Goal: Find specific page/section: Find specific page/section

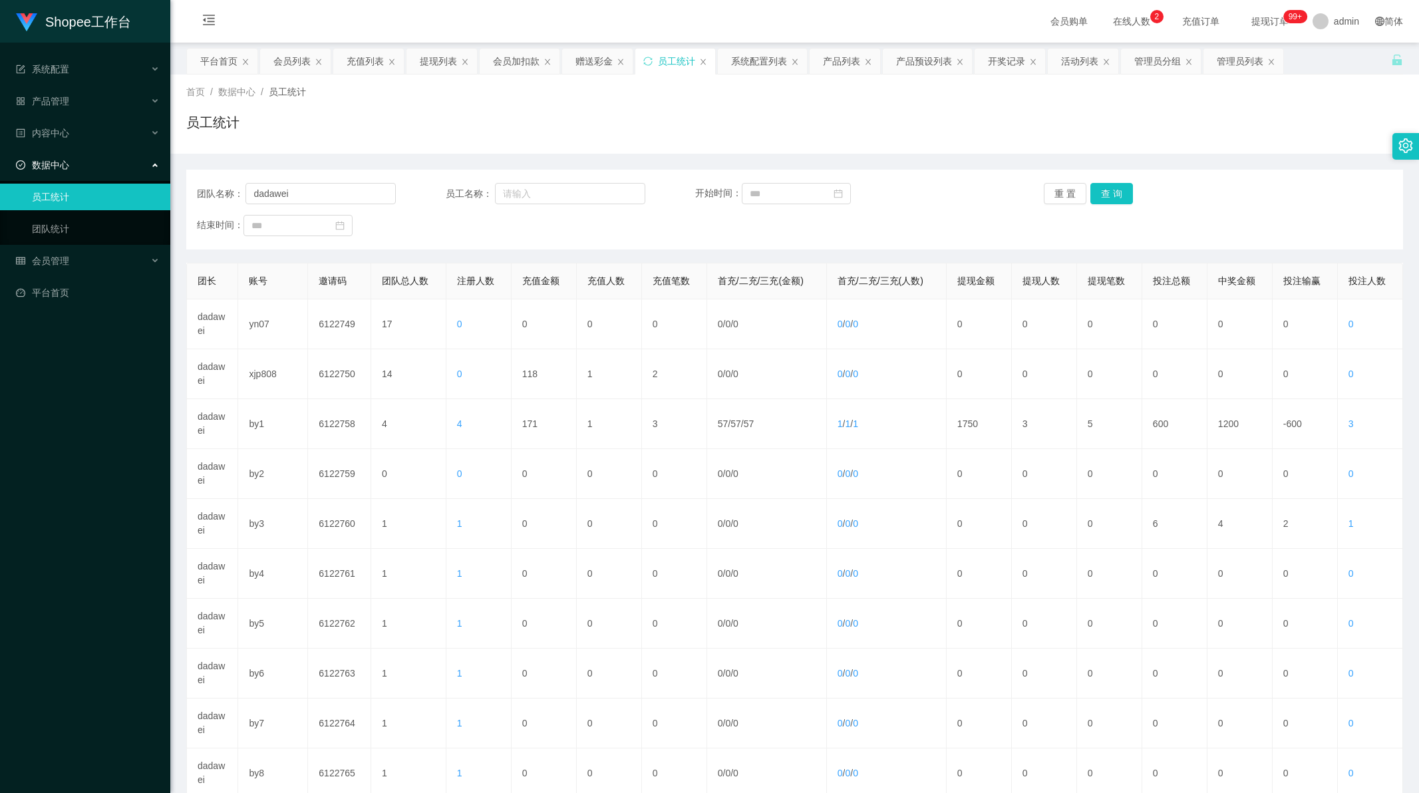
click at [1104, 194] on button "查 询" at bounding box center [1111, 193] width 43 height 21
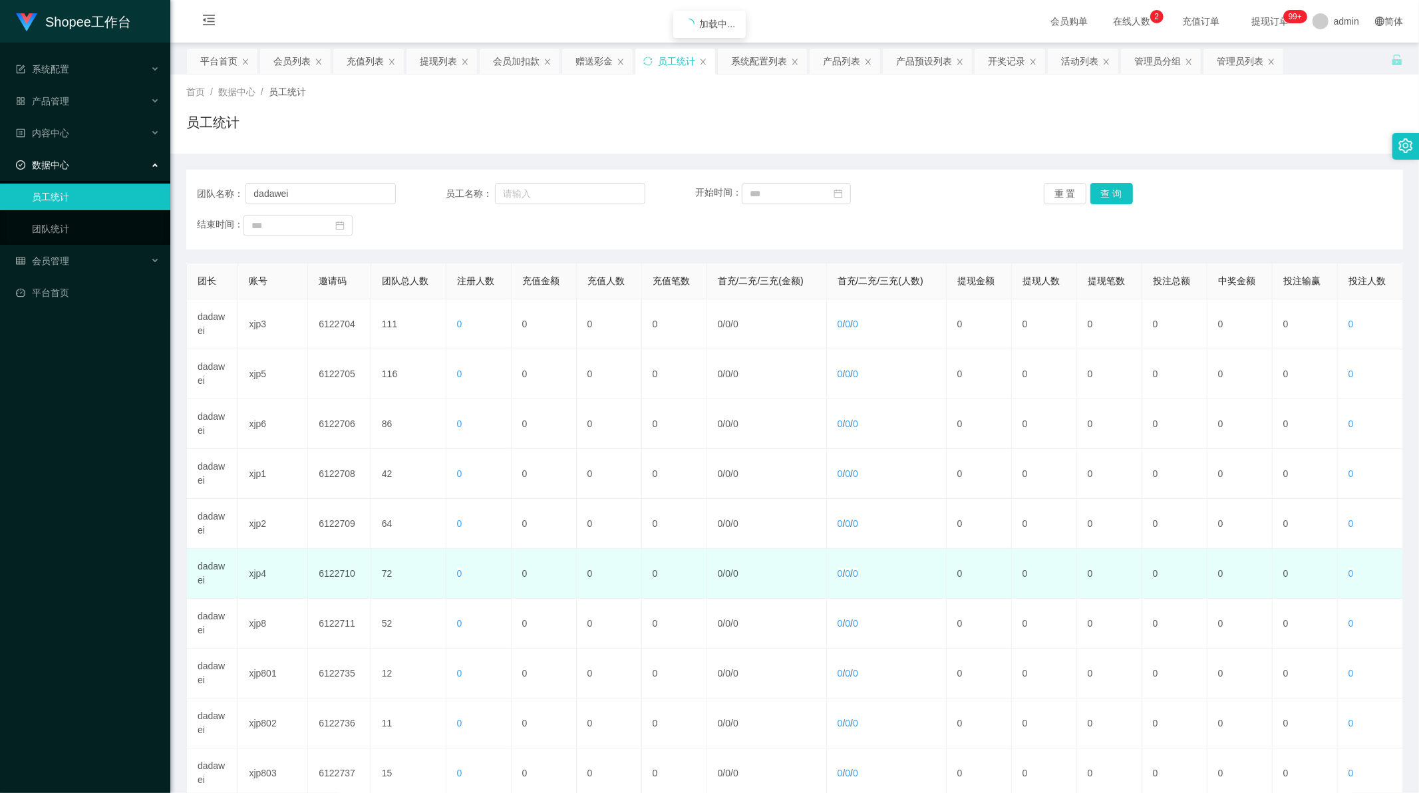
scroll to position [127, 0]
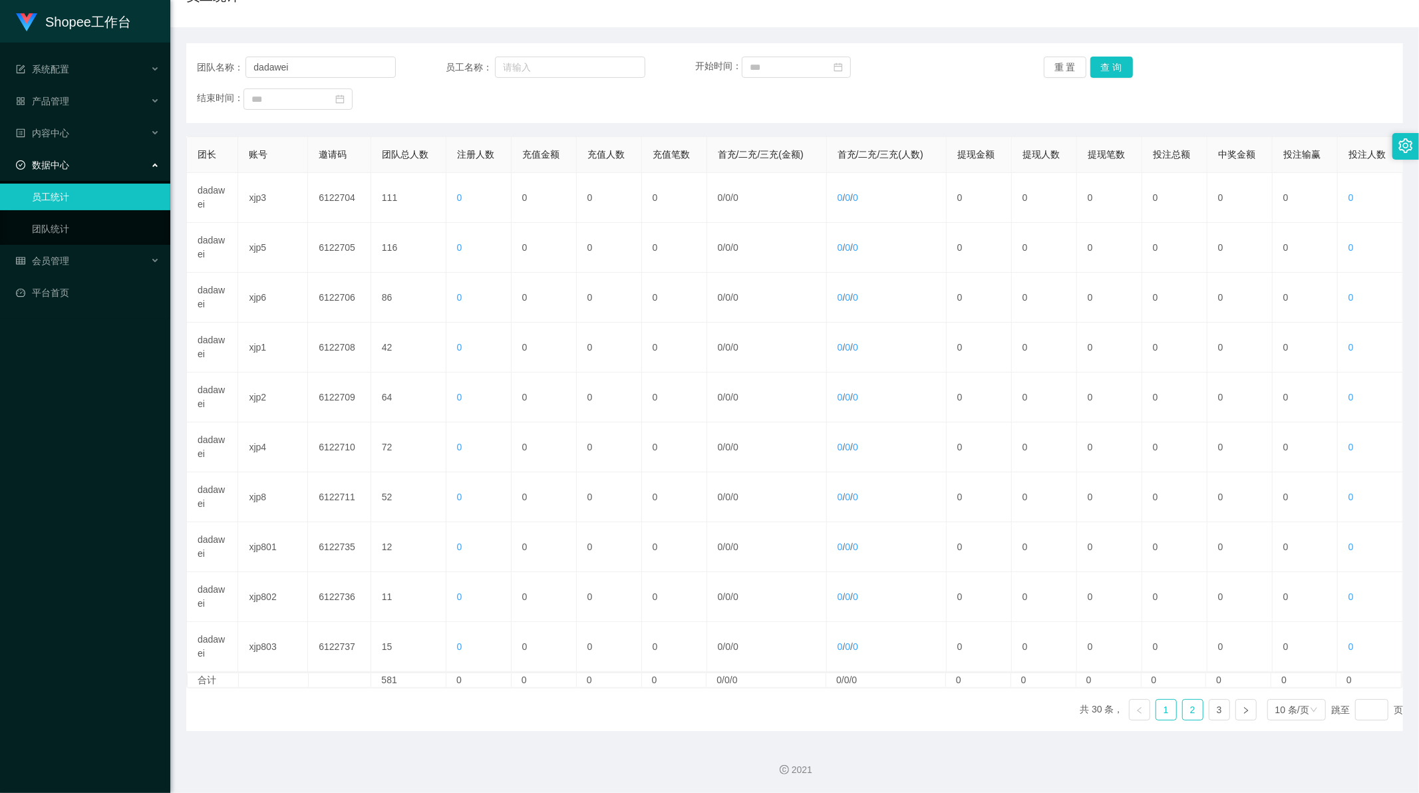
click at [1182, 708] on link "2" at bounding box center [1192, 710] width 20 height 20
click at [1211, 710] on link "3" at bounding box center [1219, 710] width 20 height 20
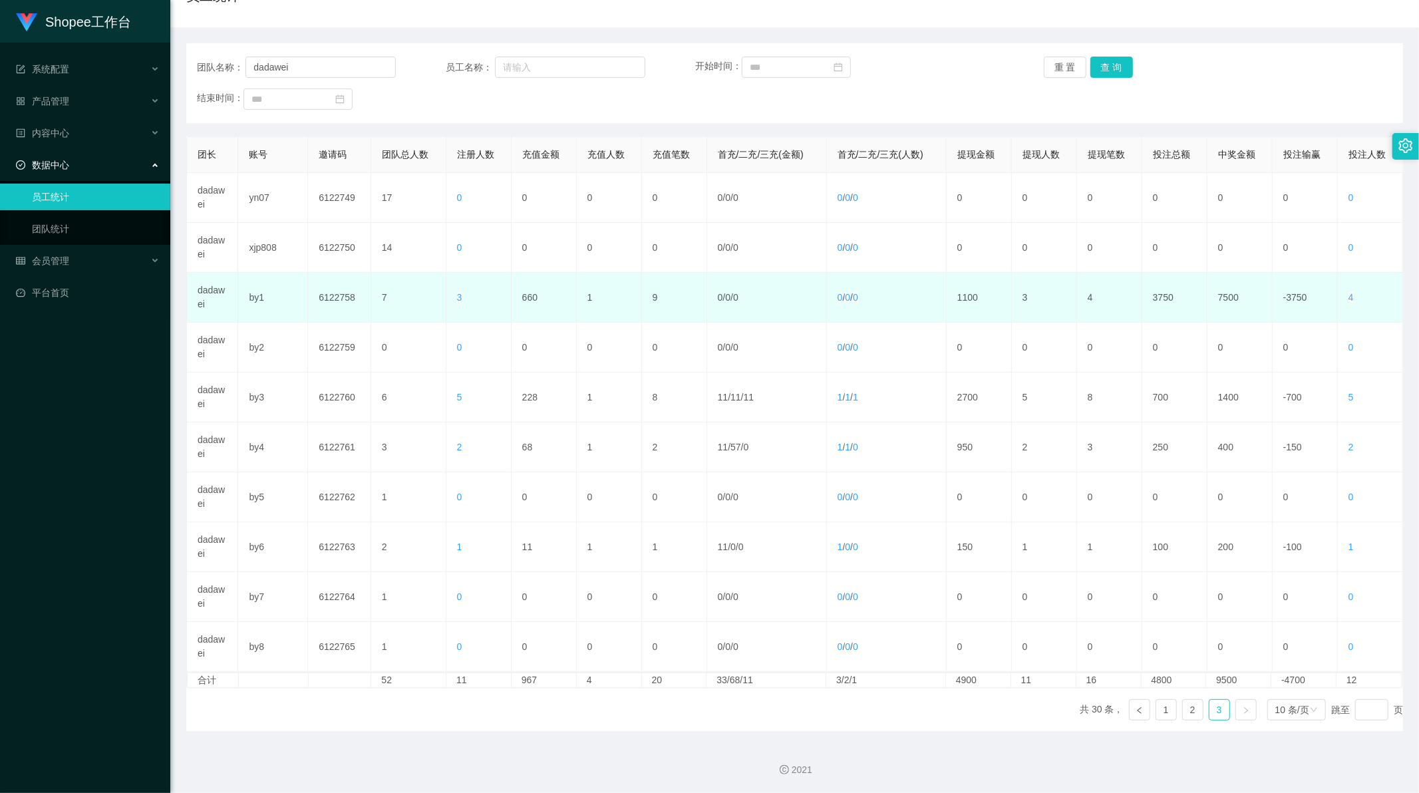
click at [527, 304] on td "660" at bounding box center [543, 298] width 65 height 50
click at [527, 303] on td "660" at bounding box center [543, 298] width 65 height 50
copy td "660"
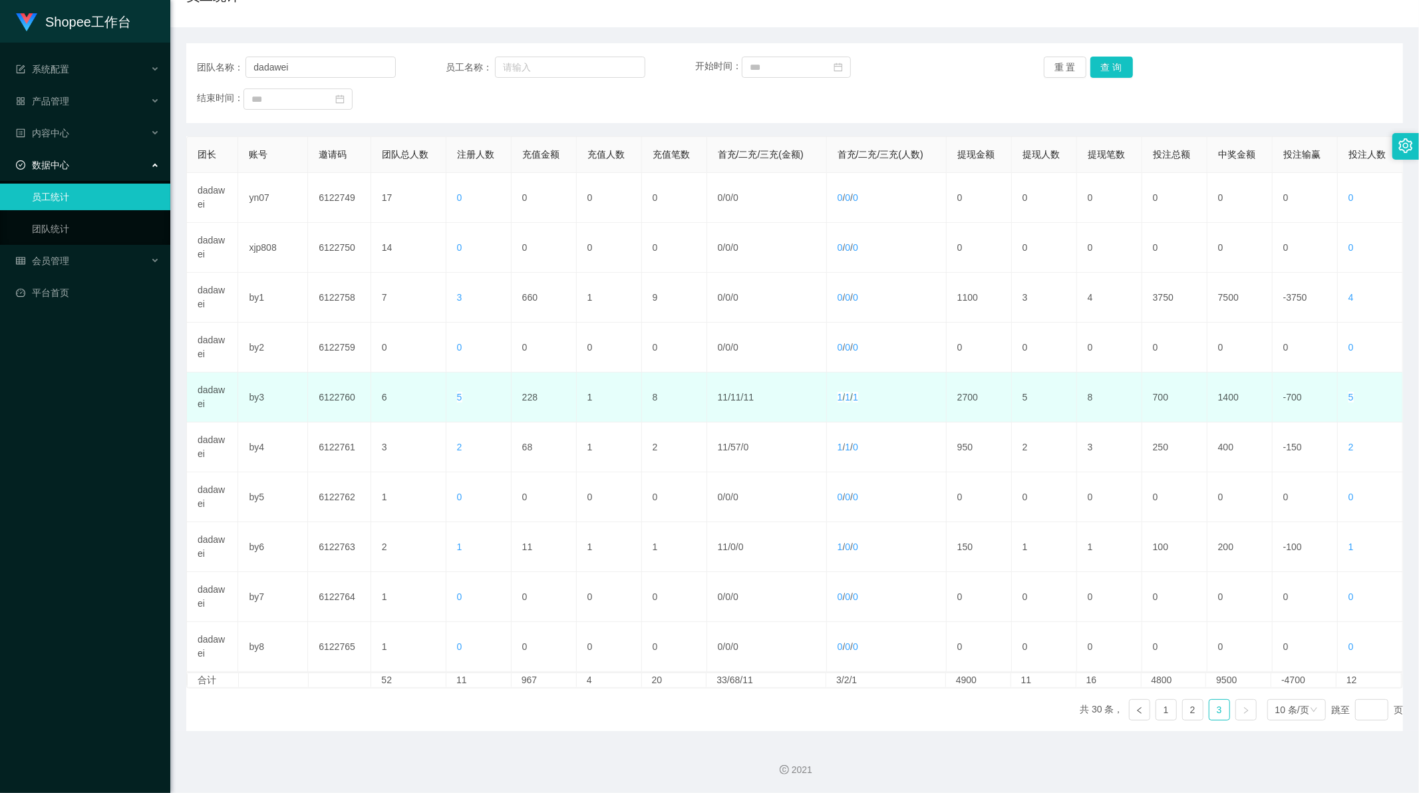
click at [529, 397] on td "228" at bounding box center [543, 397] width 65 height 50
copy td "228"
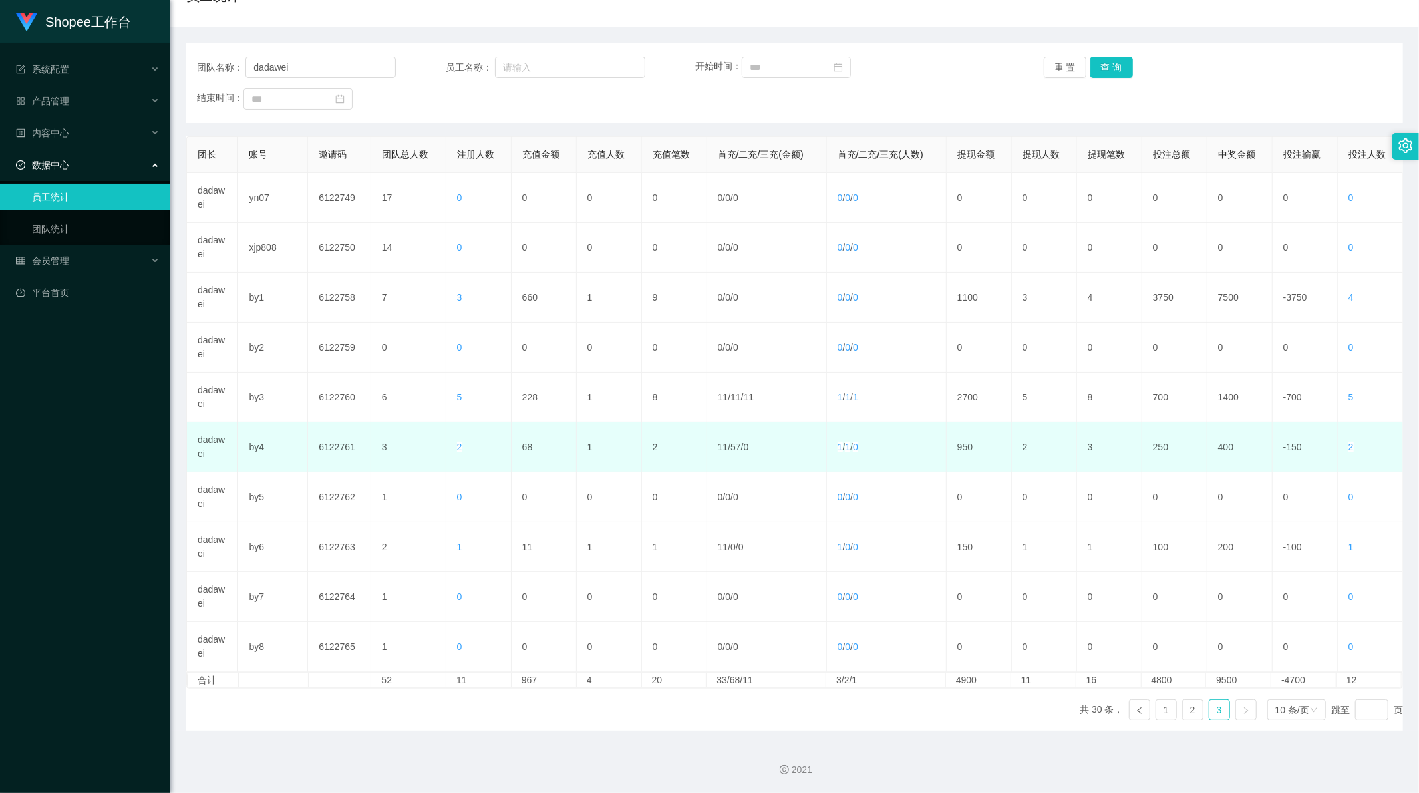
click at [528, 454] on td "68" at bounding box center [543, 447] width 65 height 50
click at [526, 446] on td "68" at bounding box center [543, 447] width 65 height 50
copy td "68"
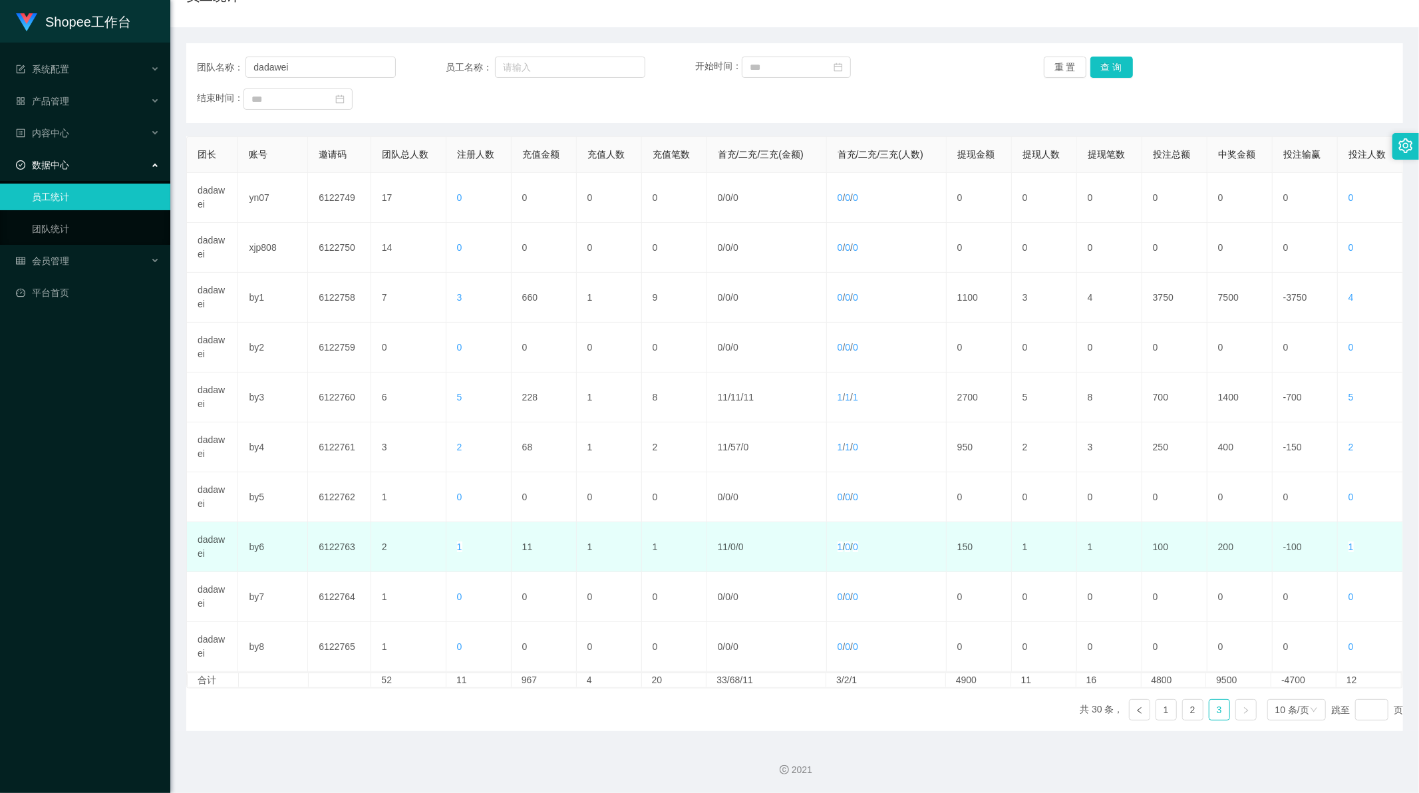
click at [526, 547] on td "11" at bounding box center [543, 547] width 65 height 50
copy td "11"
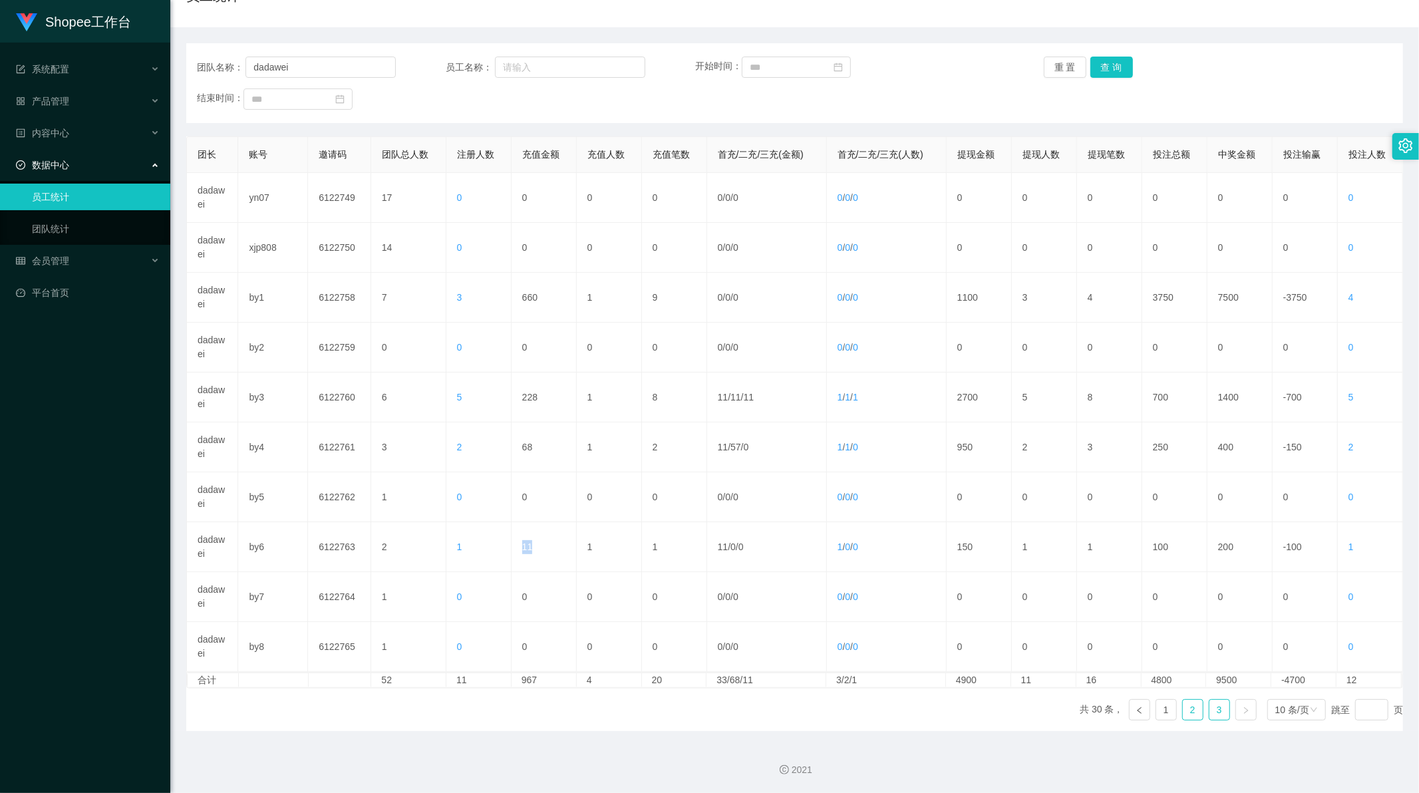
click at [1182, 709] on link "2" at bounding box center [1192, 710] width 20 height 20
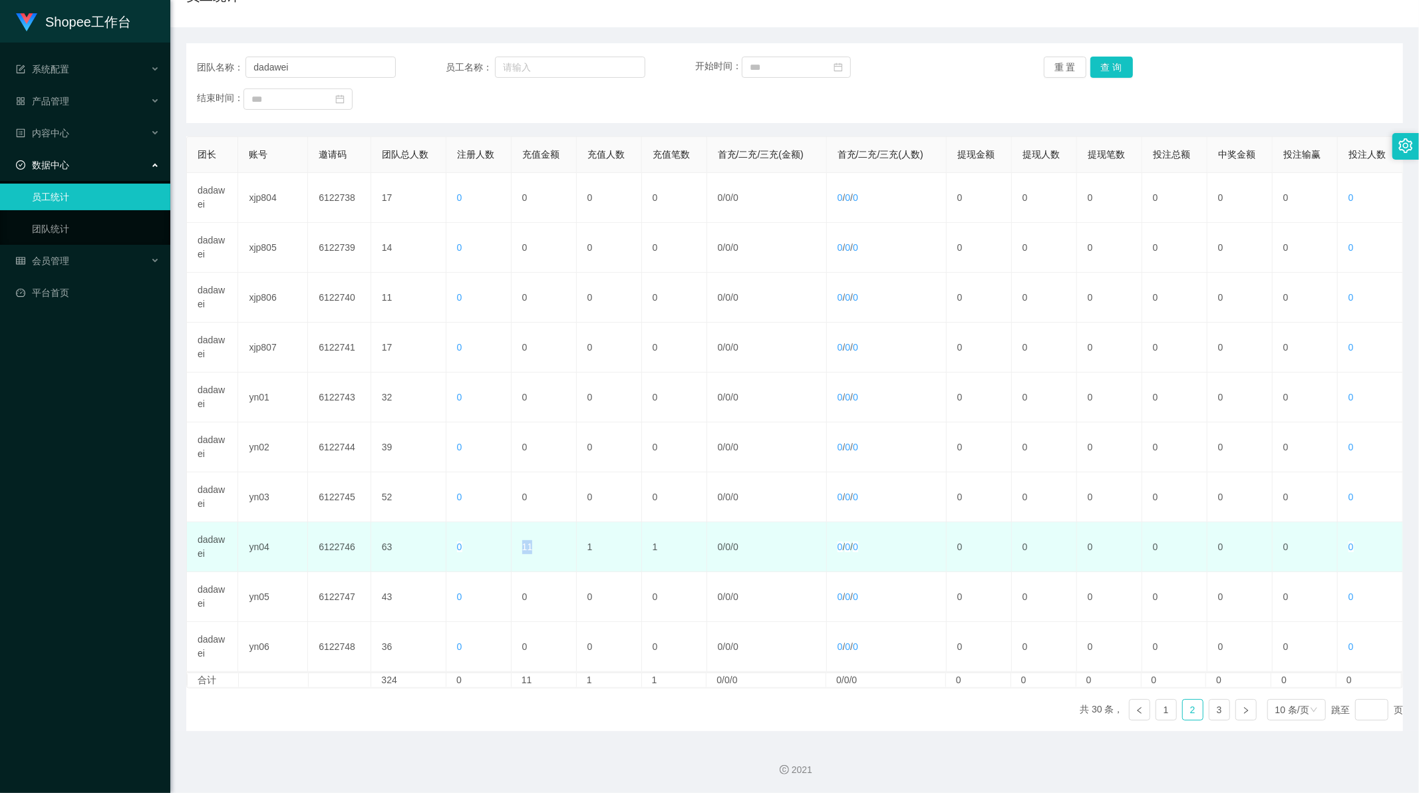
drag, startPoint x: 507, startPoint y: 552, endPoint x: 567, endPoint y: 552, distance: 59.9
click at [567, 552] on tr "dadawei yn04 6122746 63 0 11 1 1 0 / 0 / 0 0 / 0 / 0 0 0 0 0 0 0 0" at bounding box center [795, 547] width 1216 height 50
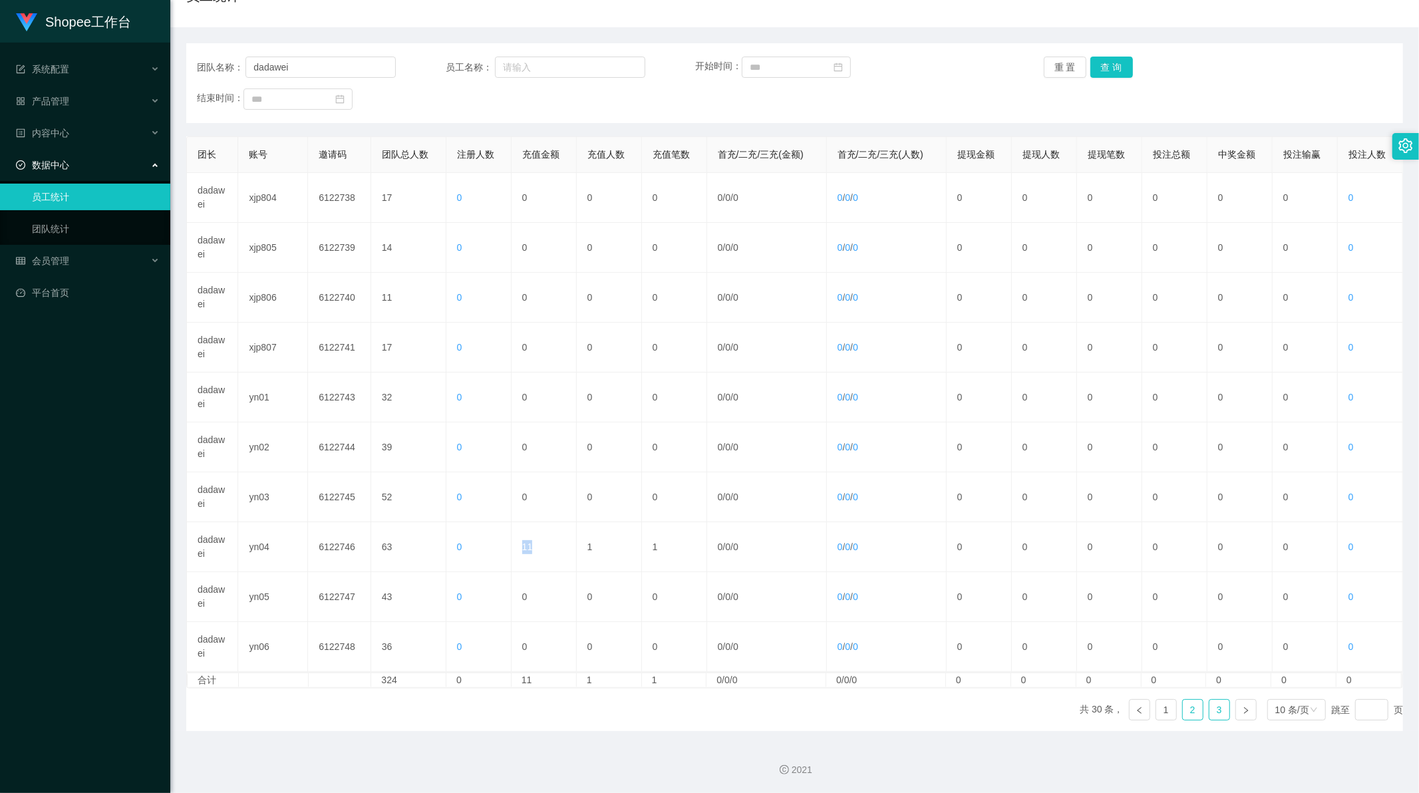
click at [1209, 708] on link "3" at bounding box center [1219, 710] width 20 height 20
click at [615, 729] on div "团长 账号 邀请码 团队总人数 注册人数 充值金额 充值人数 充值笔数 首充/二充/三充(金额) 首充/二充/三充(人数) 提现金额 提现人数 提现笔数 投注…" at bounding box center [794, 433] width 1216 height 595
click at [1111, 65] on button "查 询" at bounding box center [1111, 67] width 43 height 21
click at [1109, 67] on button "查 询" at bounding box center [1111, 67] width 43 height 21
click at [1182, 707] on link "2" at bounding box center [1192, 710] width 20 height 20
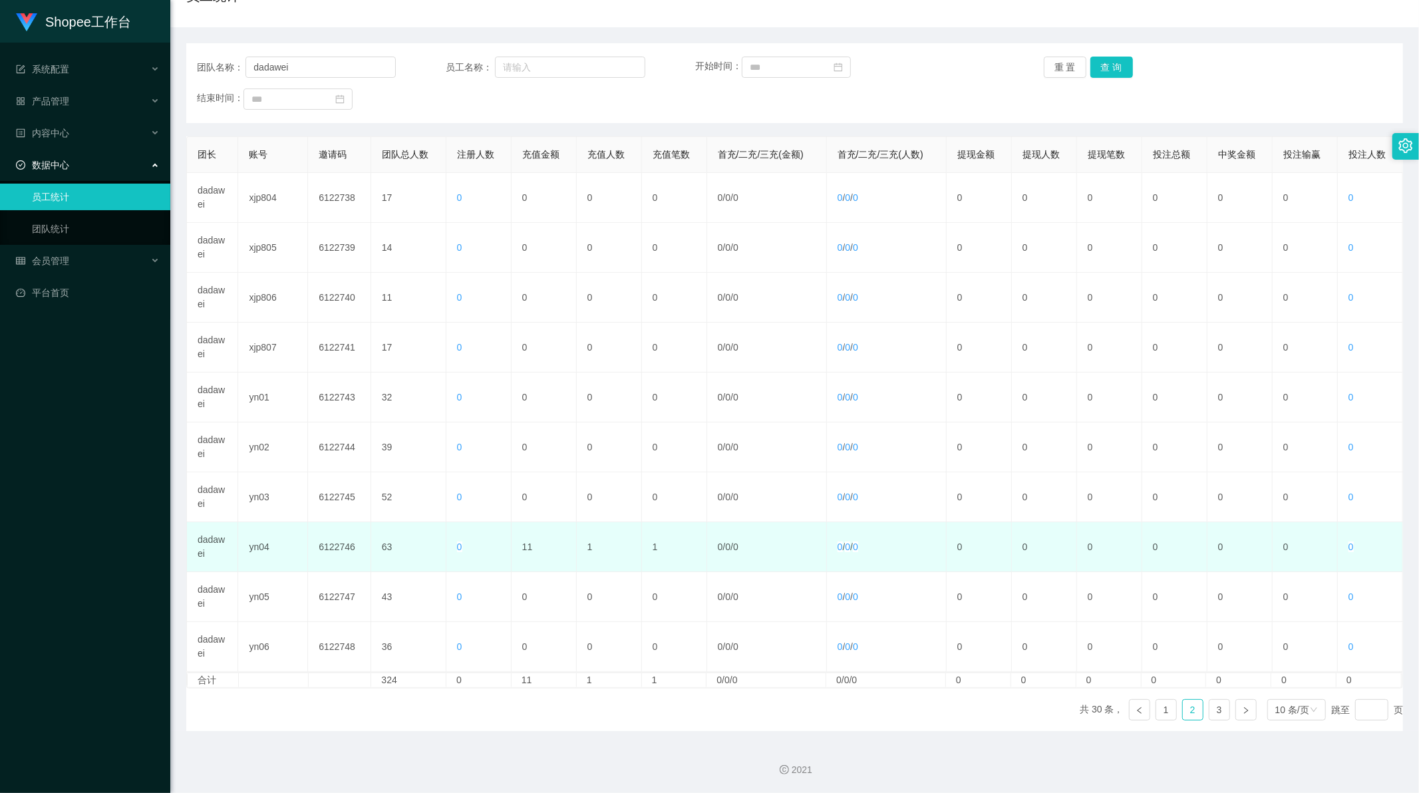
click at [525, 548] on td "11" at bounding box center [543, 547] width 65 height 50
copy td "11"
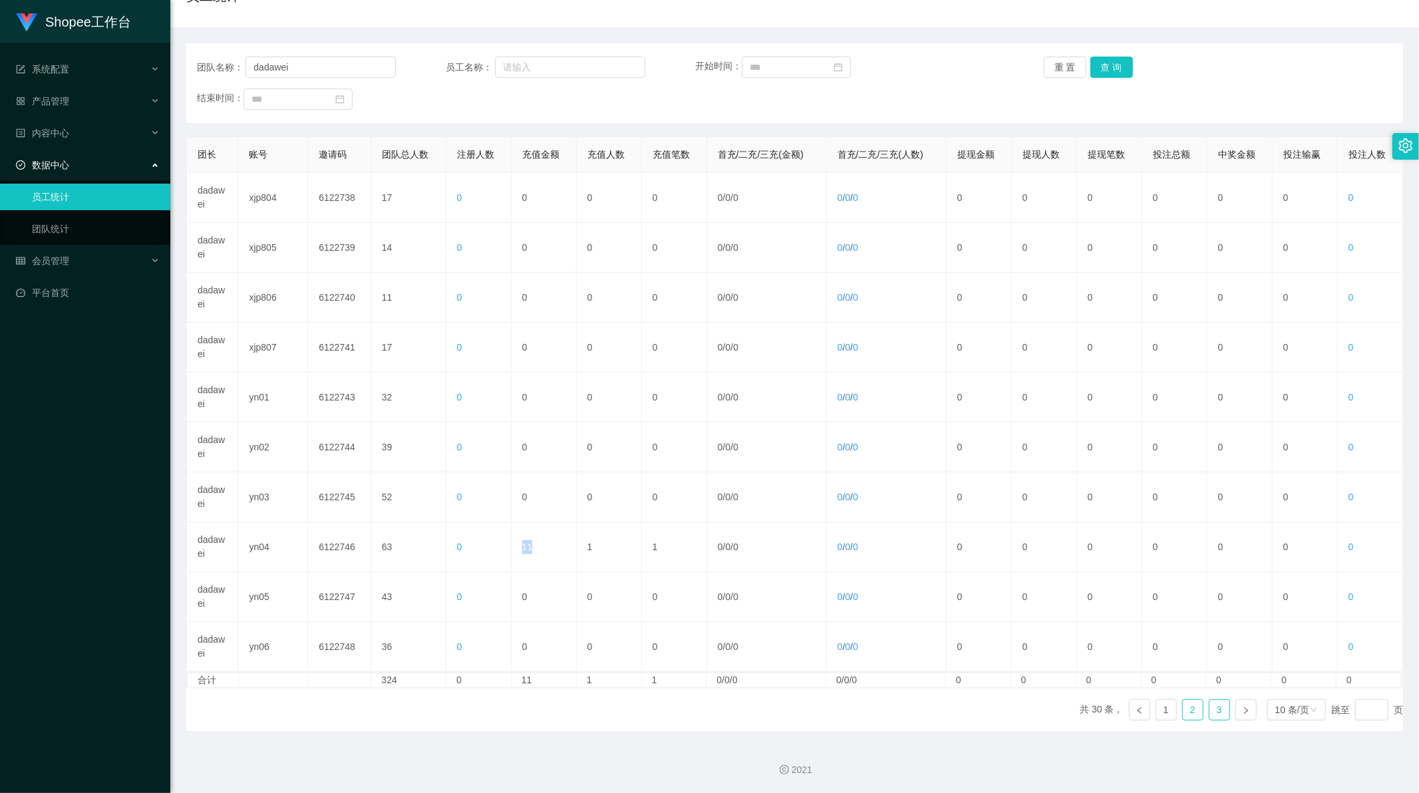
click at [1209, 713] on link "3" at bounding box center [1219, 710] width 20 height 20
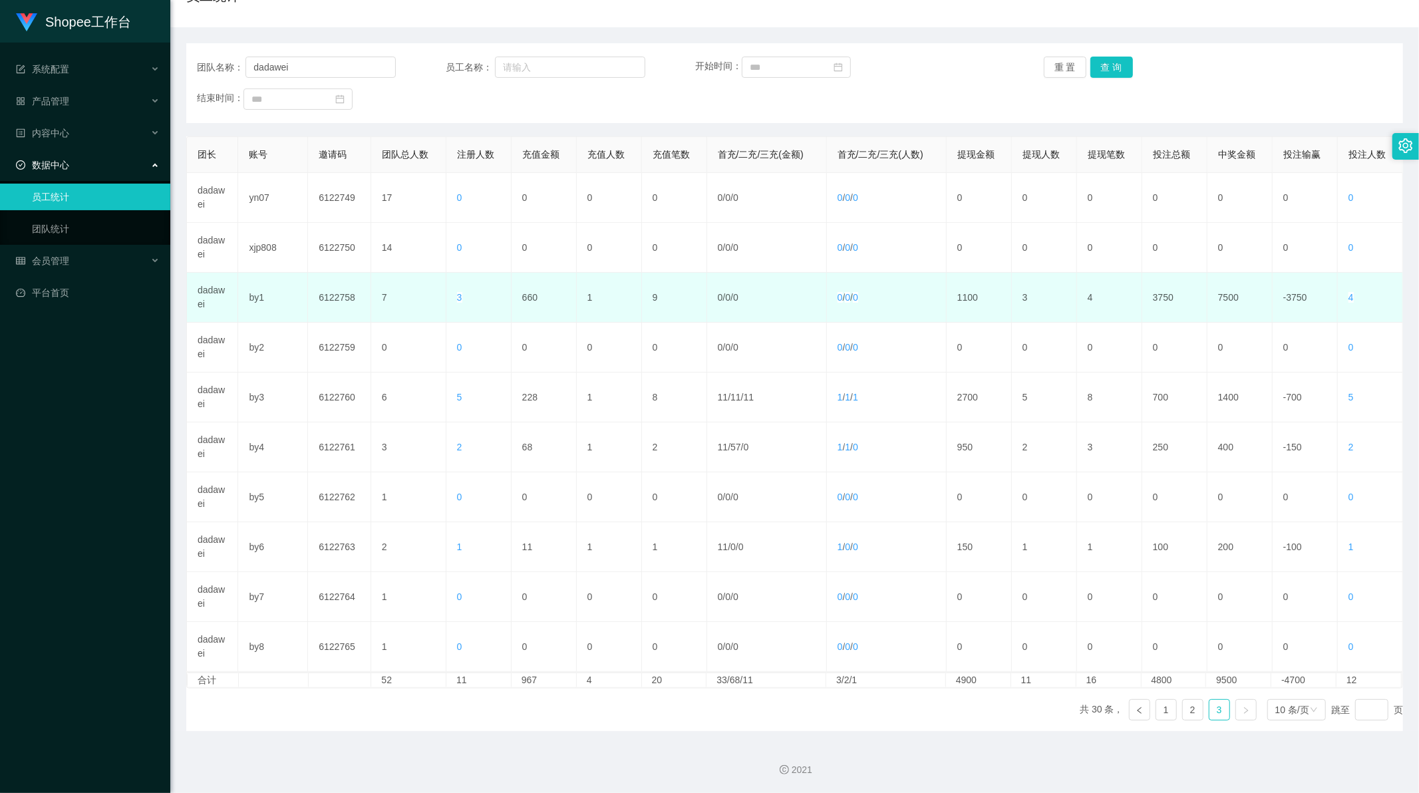
click at [411, 295] on td "7" at bounding box center [408, 298] width 75 height 50
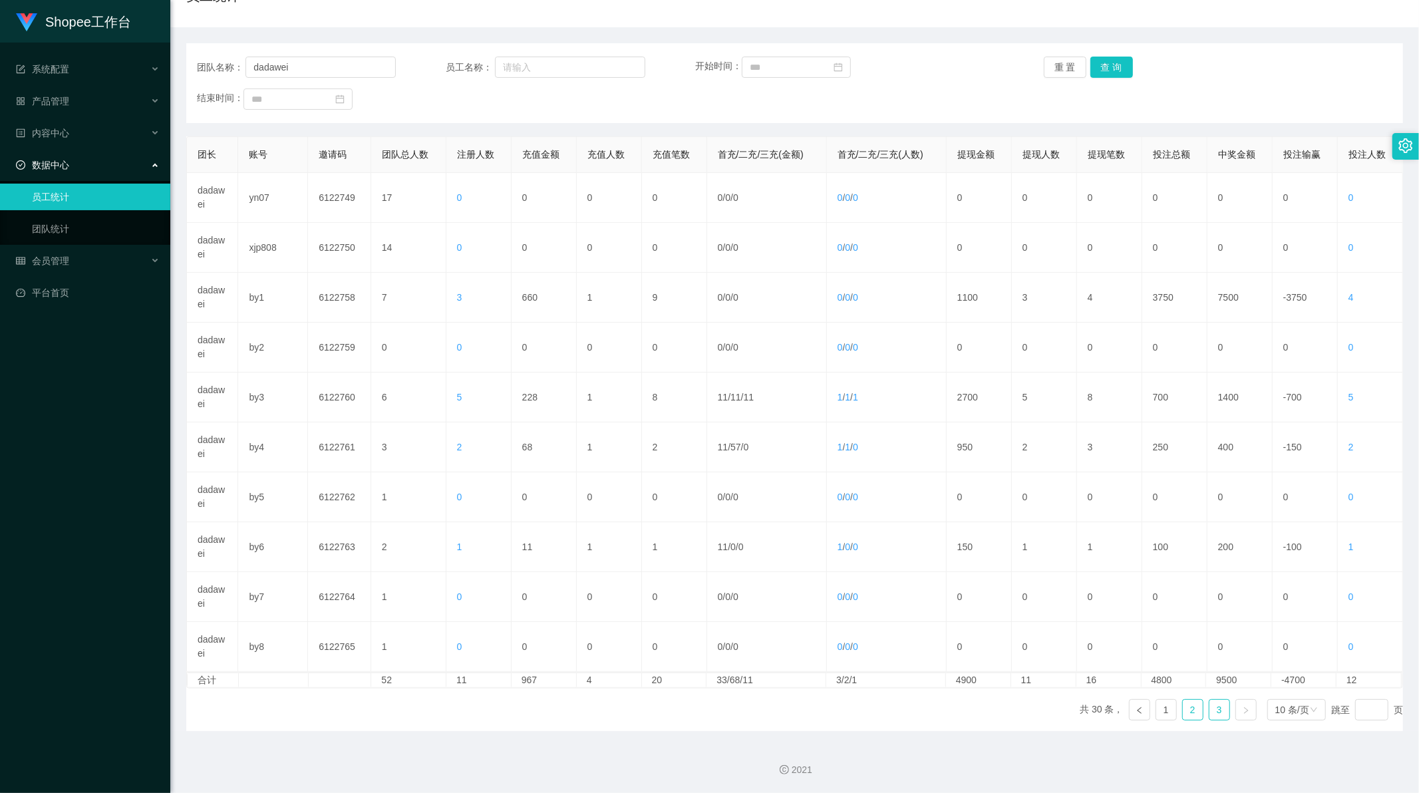
click at [1187, 709] on link "2" at bounding box center [1192, 710] width 20 height 20
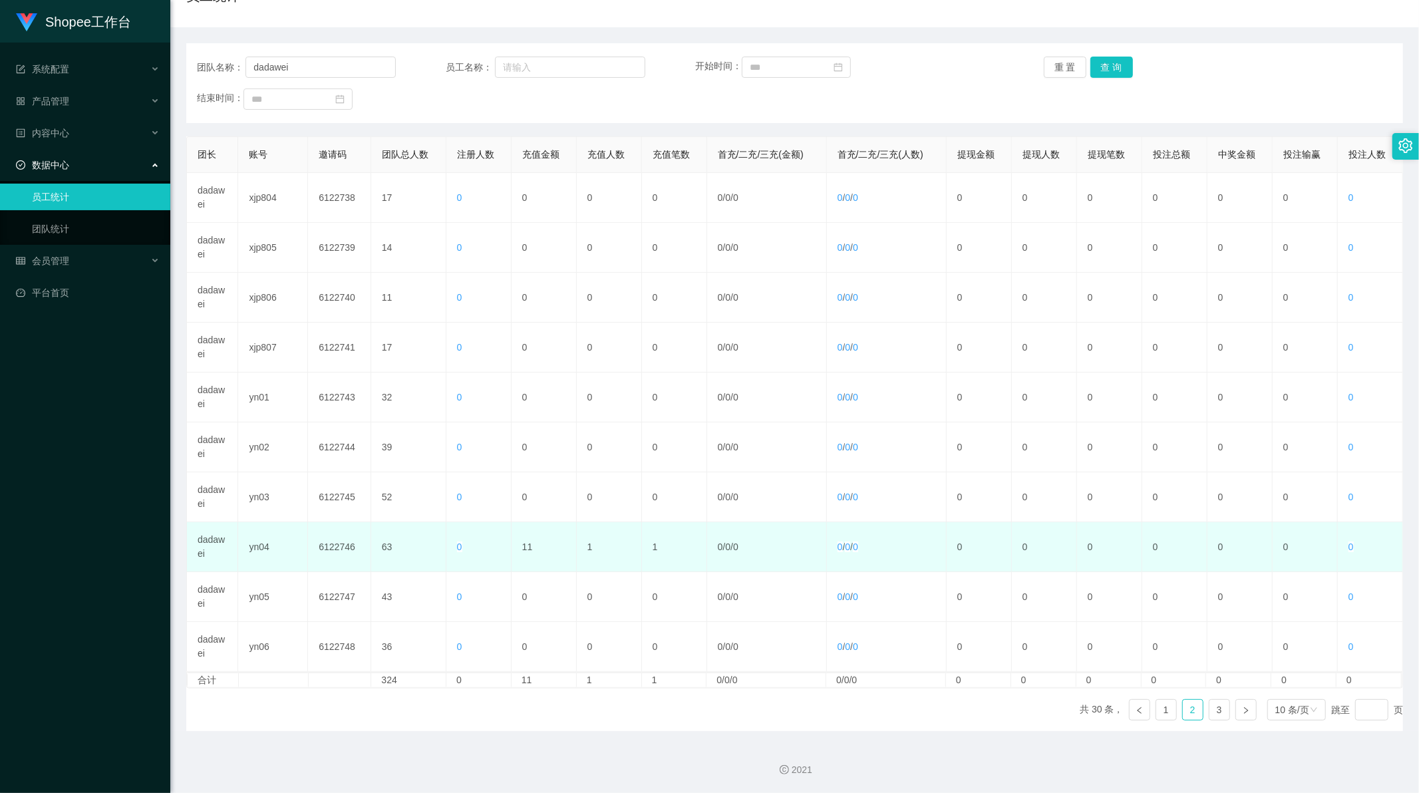
click at [524, 549] on td "11" at bounding box center [543, 547] width 65 height 50
click at [256, 549] on td "yn04" at bounding box center [273, 547] width 70 height 50
copy td "yn04"
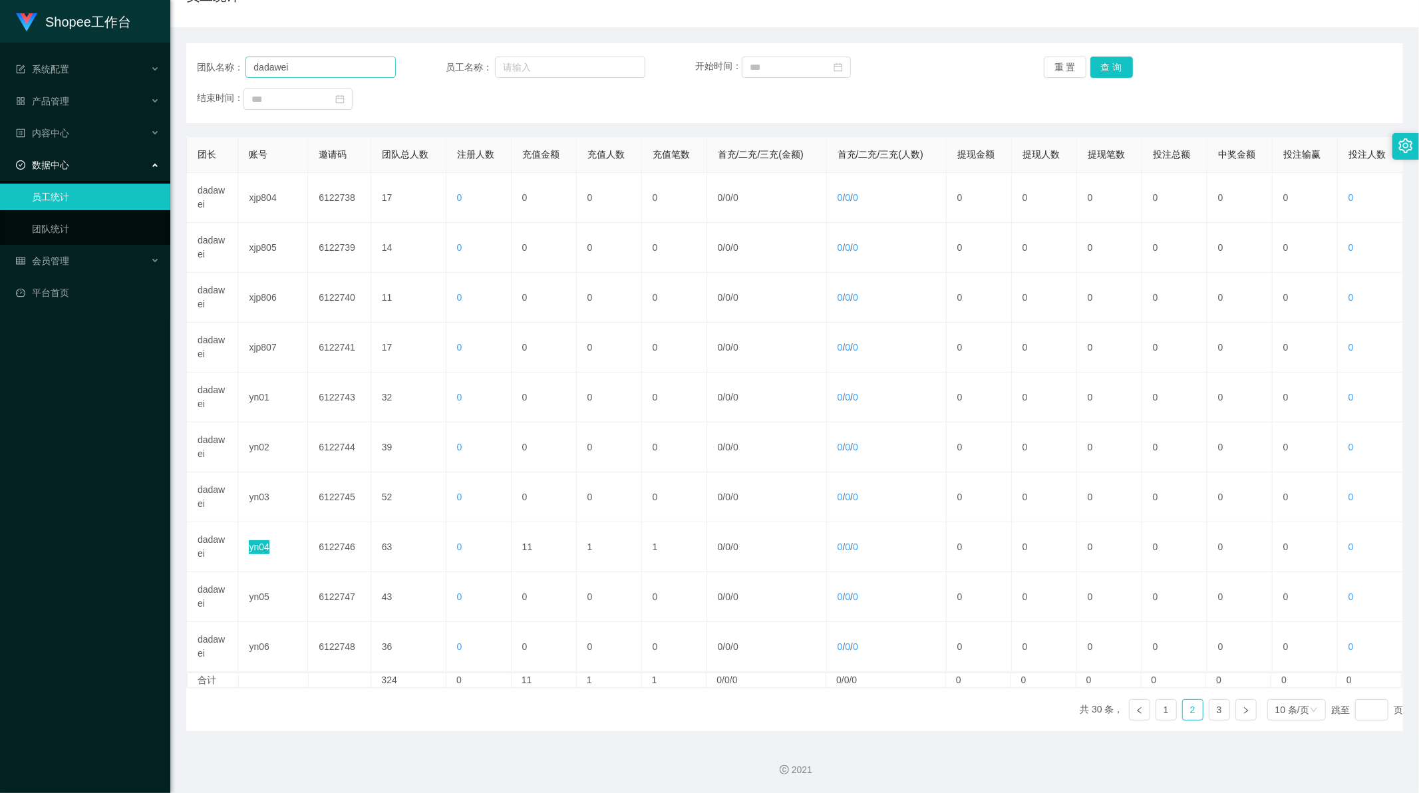
scroll to position [0, 0]
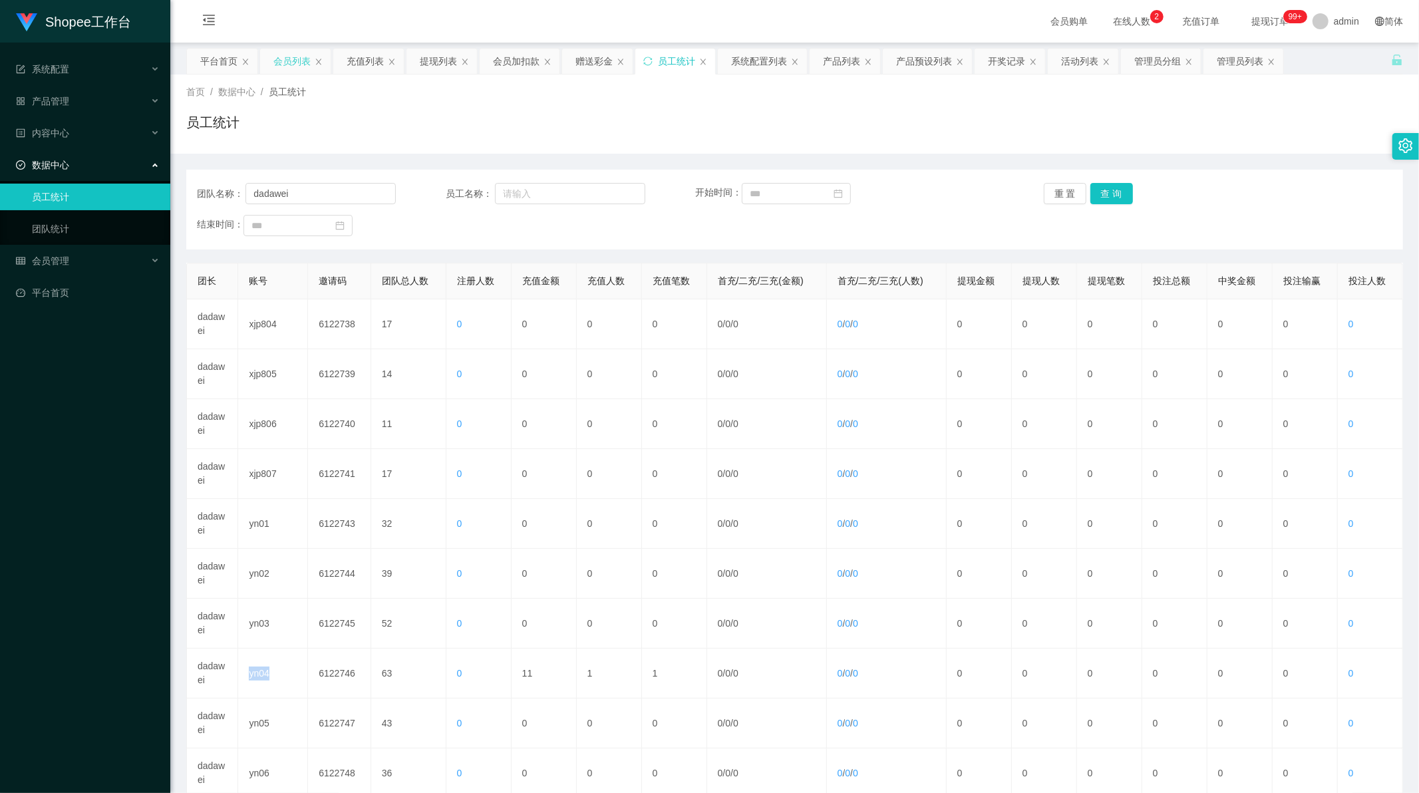
click at [293, 56] on div "会员列表" at bounding box center [291, 61] width 37 height 25
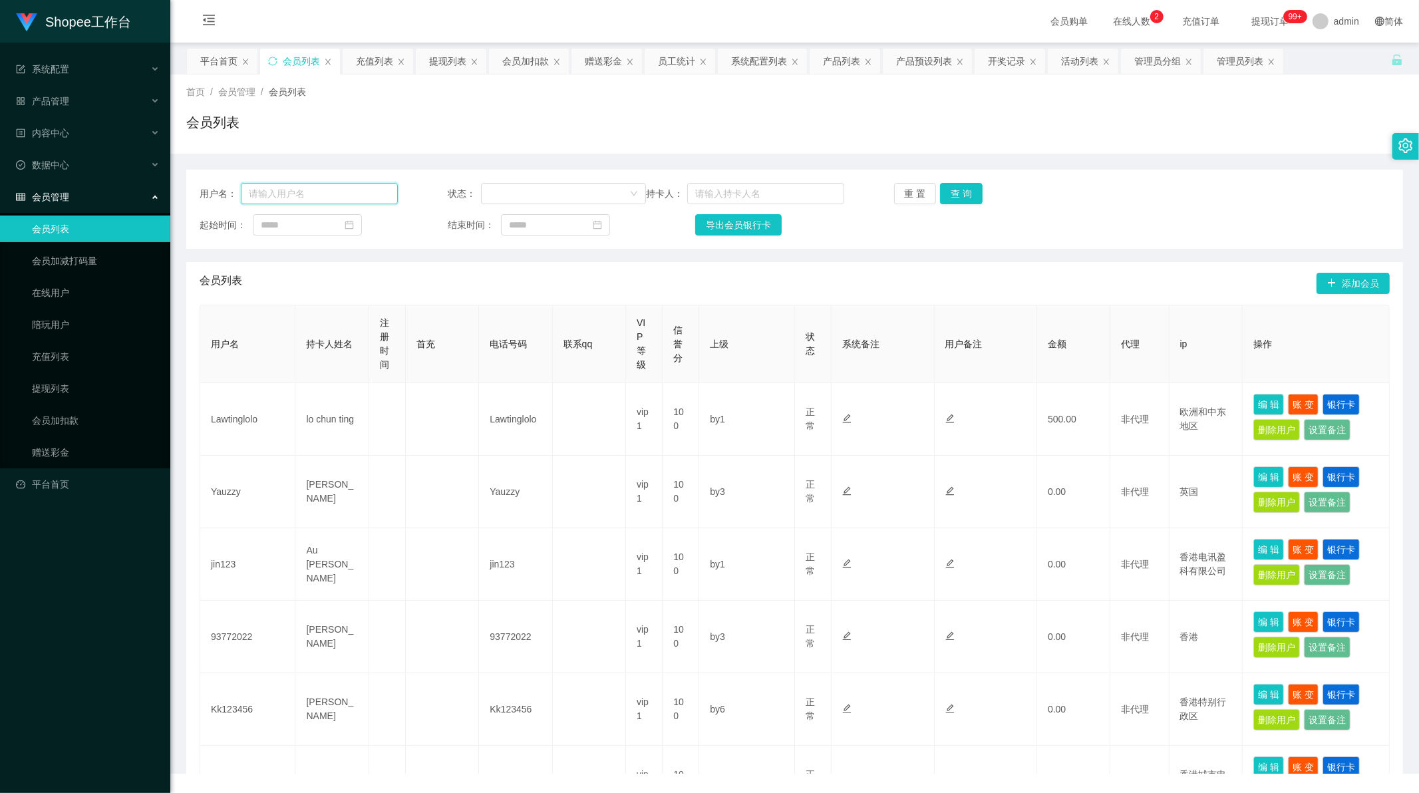
click at [369, 198] on input "text" at bounding box center [319, 193] width 157 height 21
click at [352, 194] on input "text" at bounding box center [319, 193] width 157 height 21
paste input "lb123"
type input "lb123"
click at [969, 198] on button "查 询" at bounding box center [961, 193] width 43 height 21
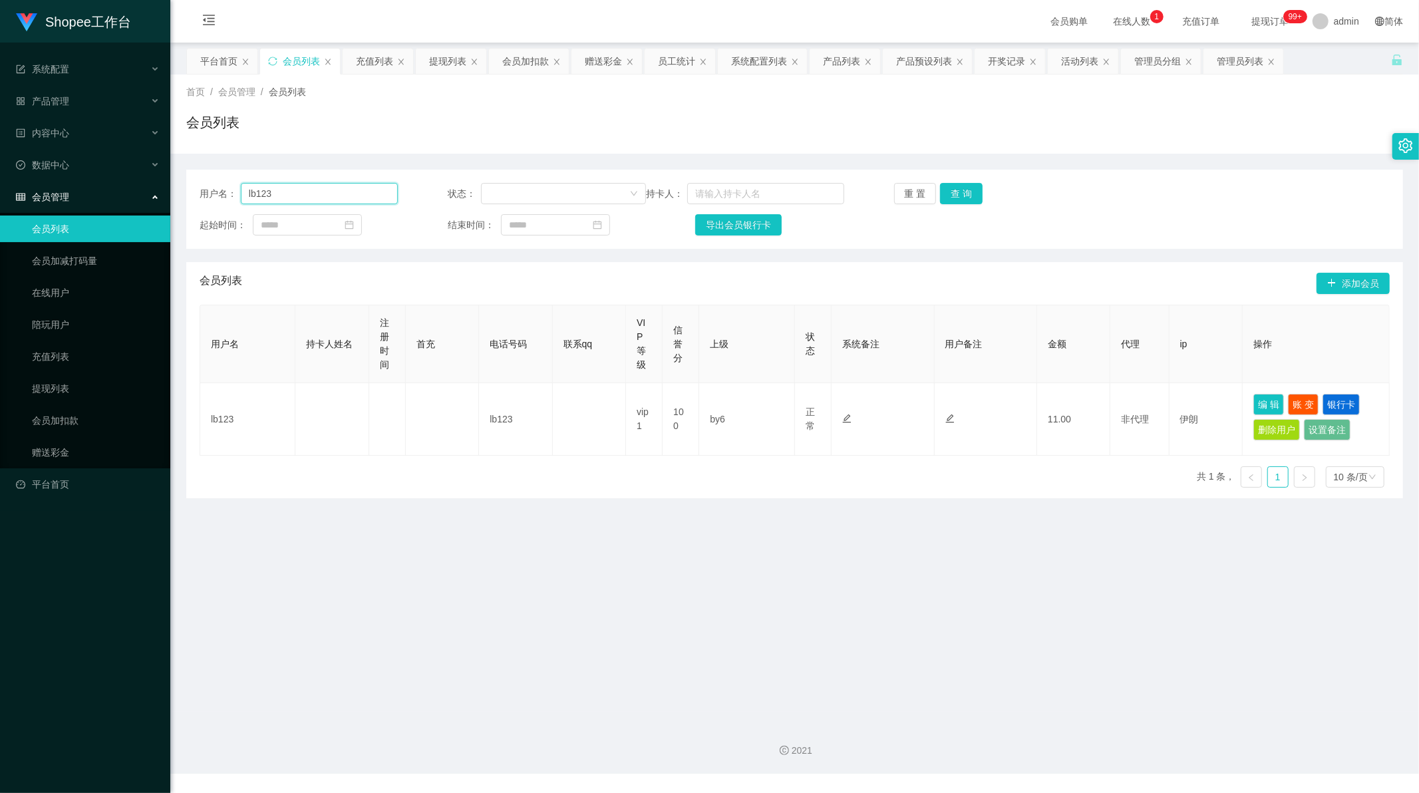
click at [317, 193] on input "lb123" at bounding box center [319, 193] width 157 height 21
click at [317, 194] on input "lb123" at bounding box center [319, 193] width 157 height 21
paste input "444"
click at [956, 192] on button "查 询" at bounding box center [961, 193] width 43 height 21
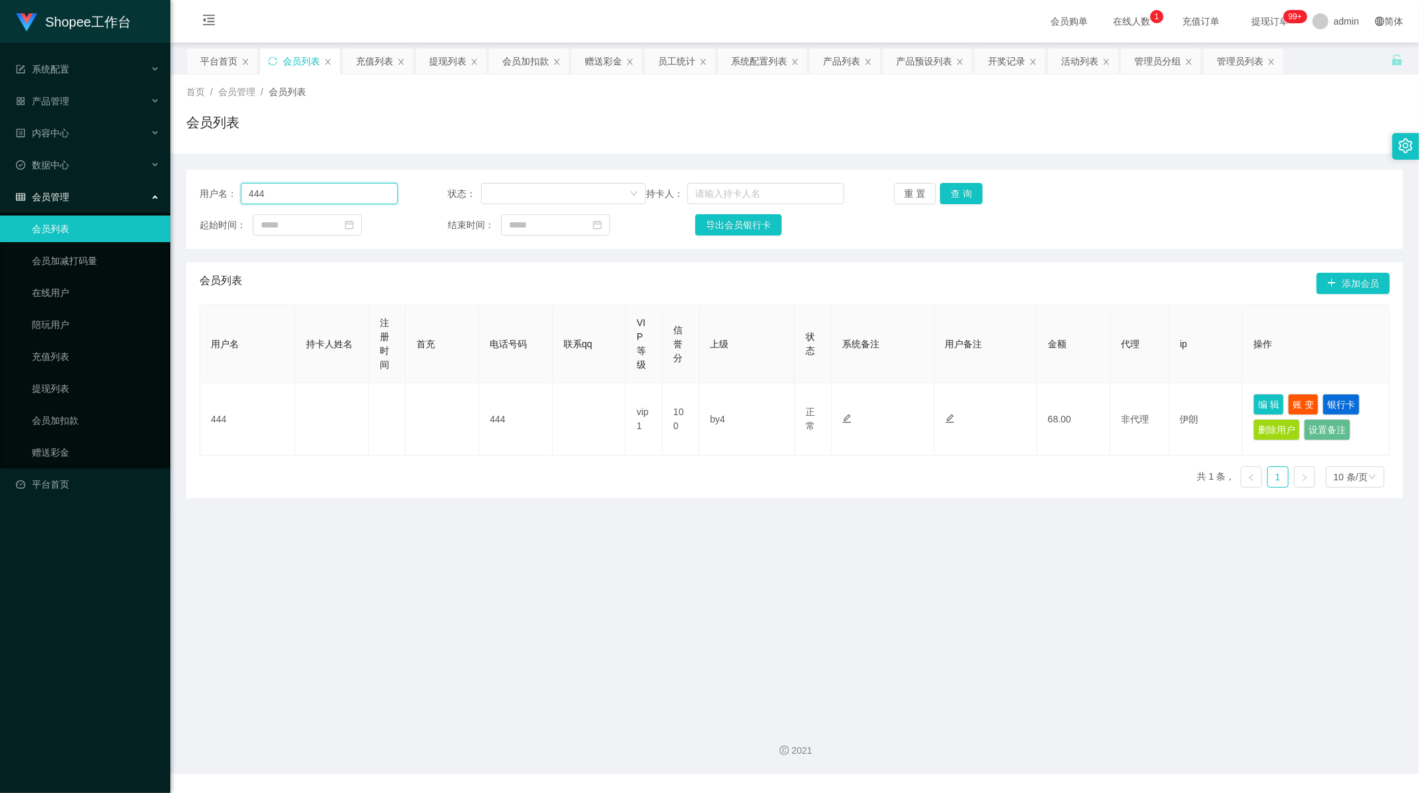
click at [310, 194] on input "444" at bounding box center [319, 193] width 157 height 21
paste input "98"
type input "98"
click at [967, 200] on button "查 询" at bounding box center [961, 193] width 43 height 21
